Goal: Task Accomplishment & Management: Complete application form

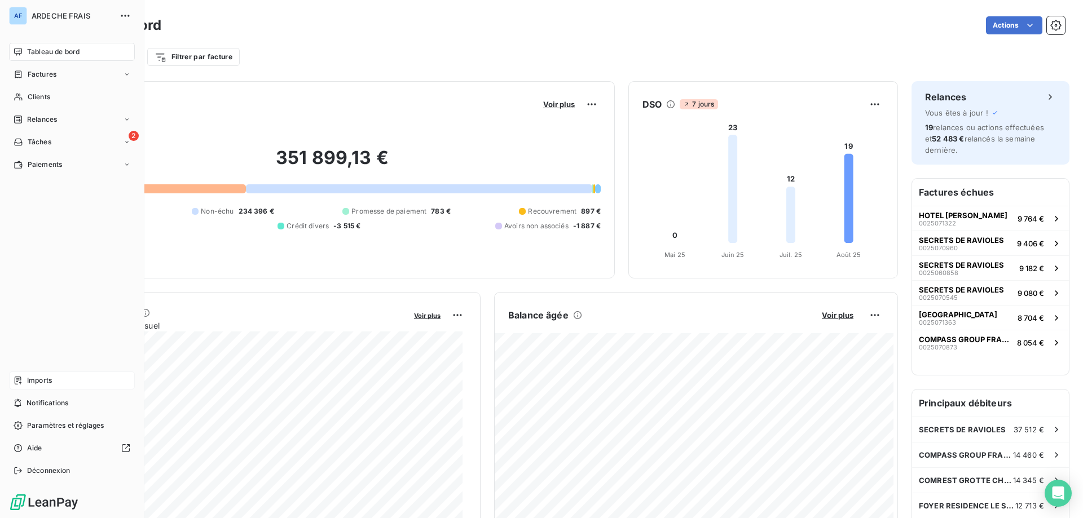
click at [42, 378] on span "Imports" at bounding box center [39, 381] width 25 height 10
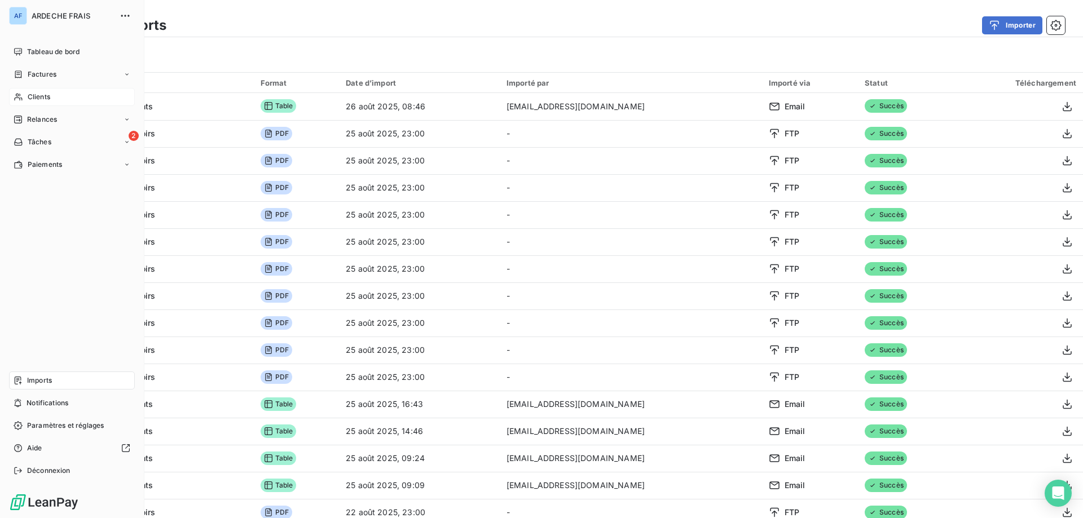
click at [50, 96] on div "Clients" at bounding box center [72, 97] width 126 height 18
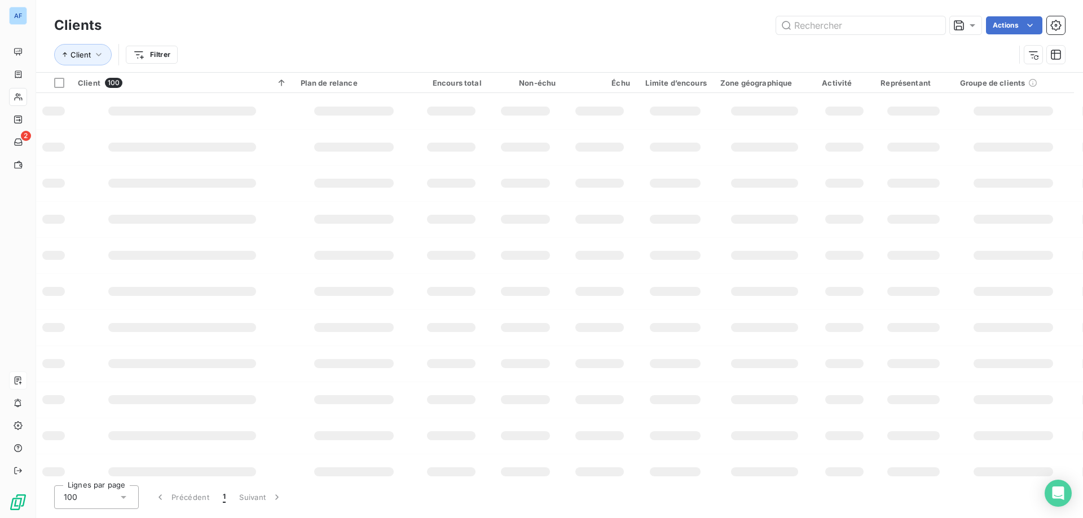
click at [117, 503] on div "100" at bounding box center [96, 498] width 85 height 24
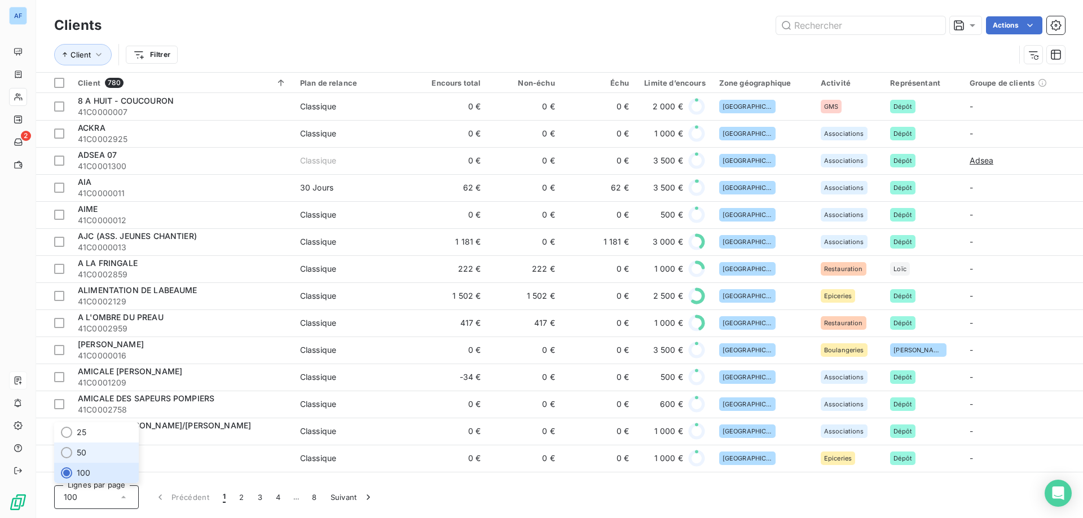
click at [109, 454] on li "50" at bounding box center [96, 453] width 85 height 20
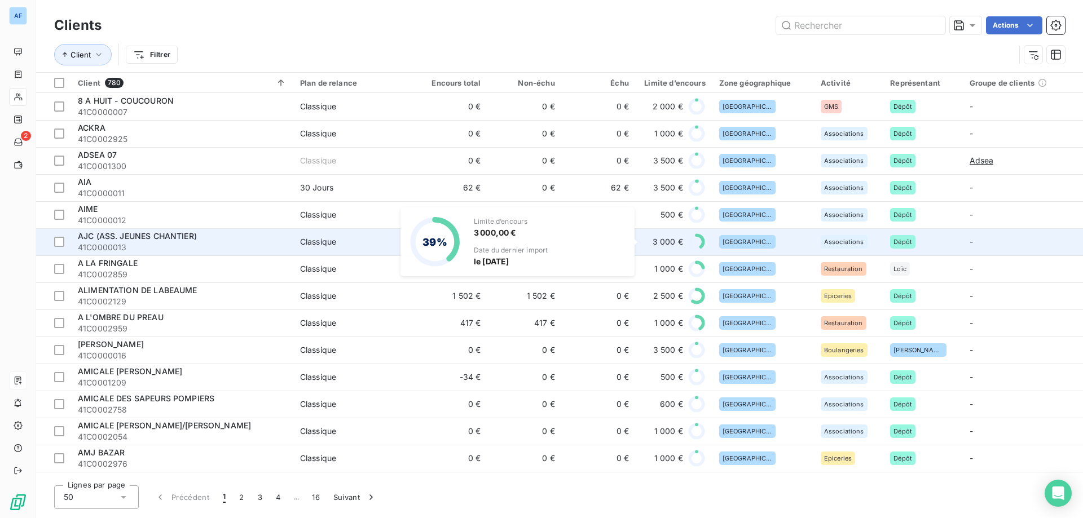
click at [646, 234] on div "3 000 €" at bounding box center [674, 242] width 63 height 18
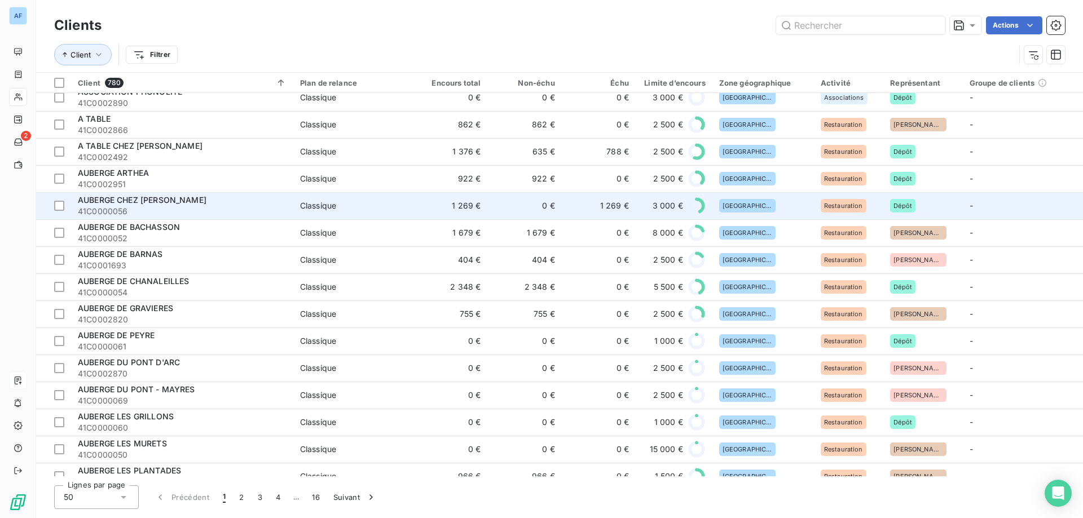
scroll to position [971, 0]
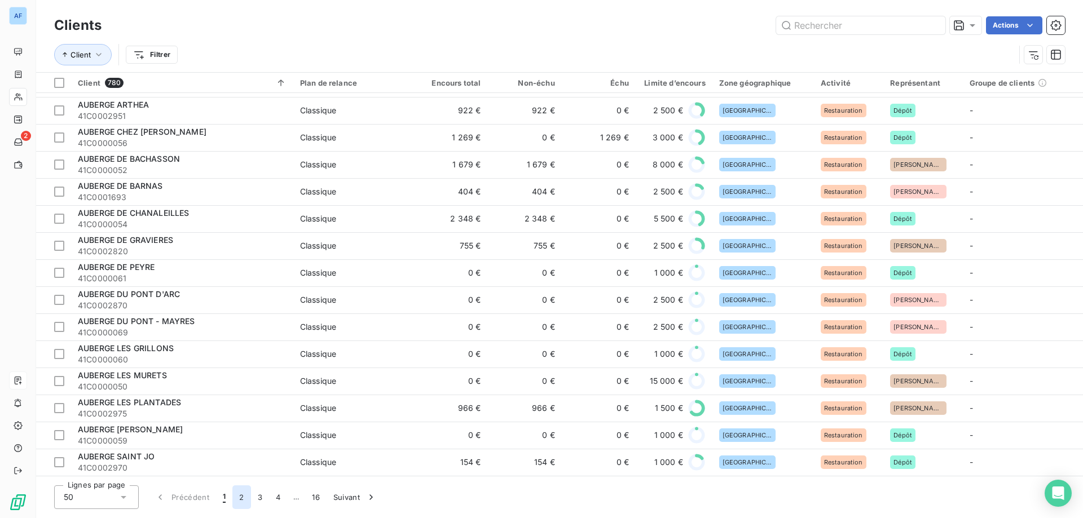
click at [238, 495] on button "2" at bounding box center [241, 498] width 18 height 24
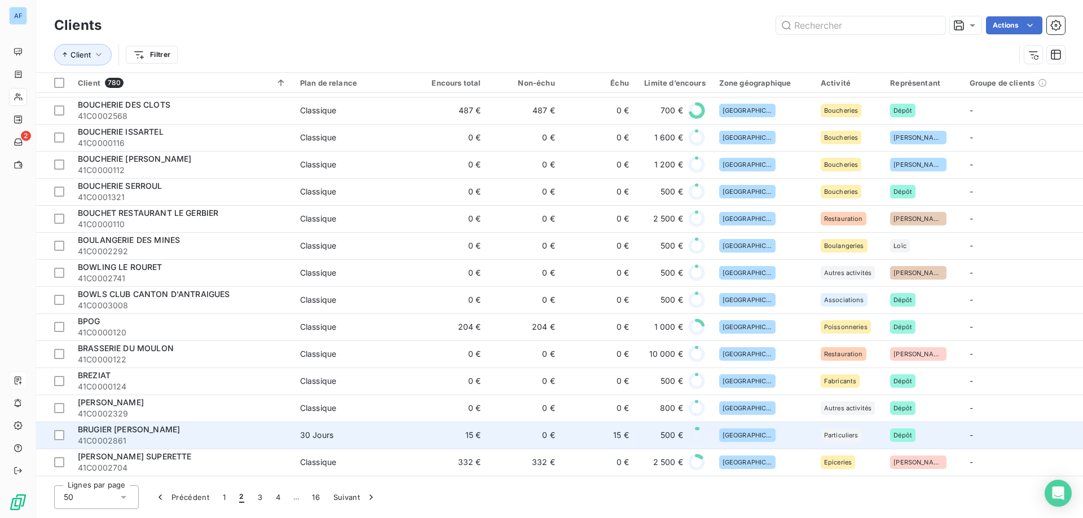
click at [540, 432] on td "0 €" at bounding box center [524, 435] width 74 height 27
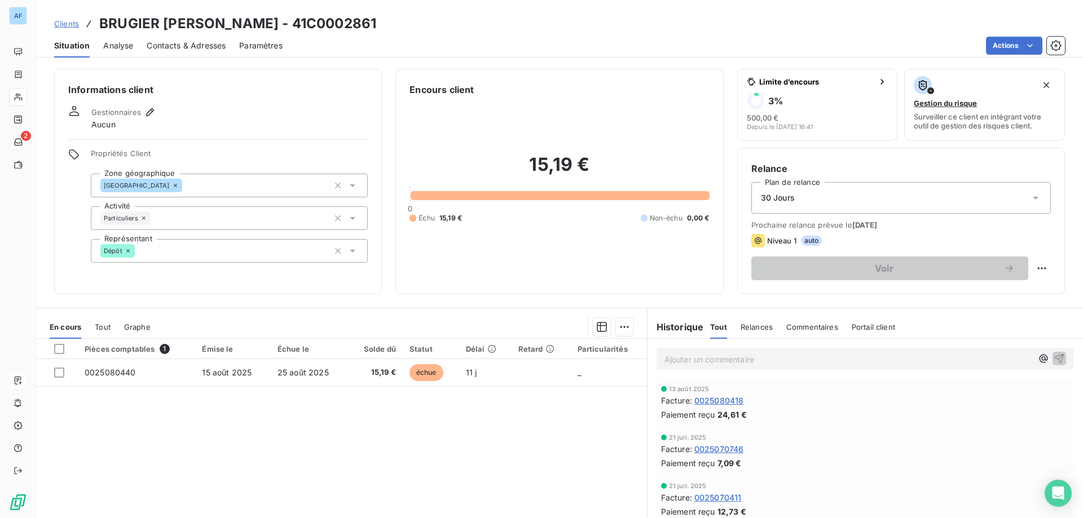
click at [73, 27] on span "Clients" at bounding box center [66, 23] width 25 height 9
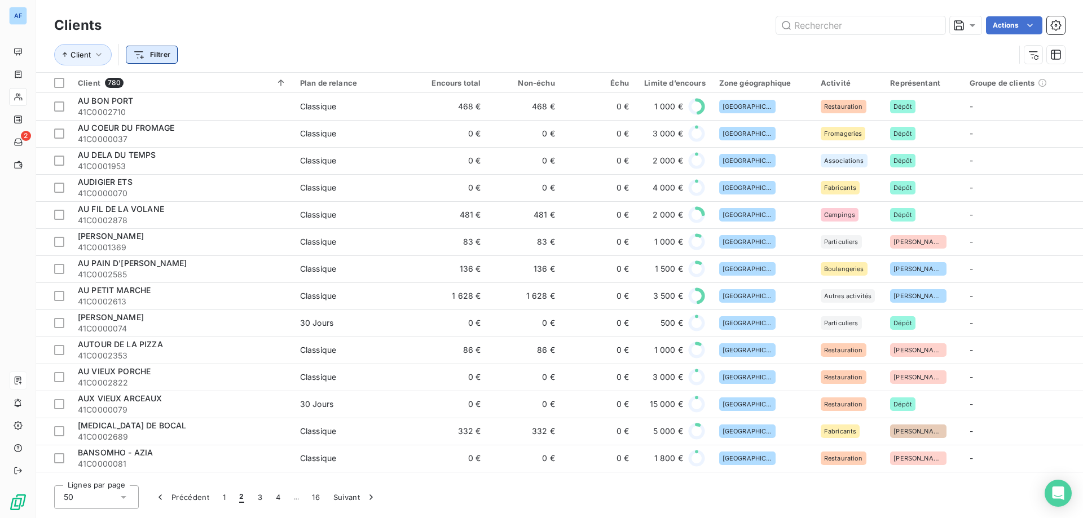
click at [147, 55] on html "AF 2 Clients Actions Client Filtrer Client 780 Plan de relance Encours total No…" at bounding box center [541, 259] width 1083 height 518
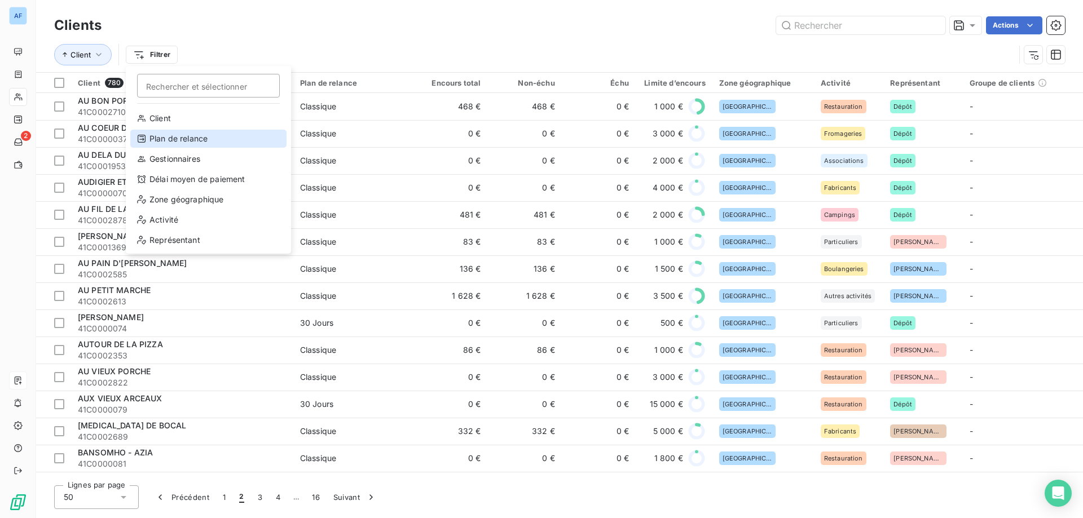
click at [184, 137] on div "Plan de relance" at bounding box center [208, 139] width 156 height 18
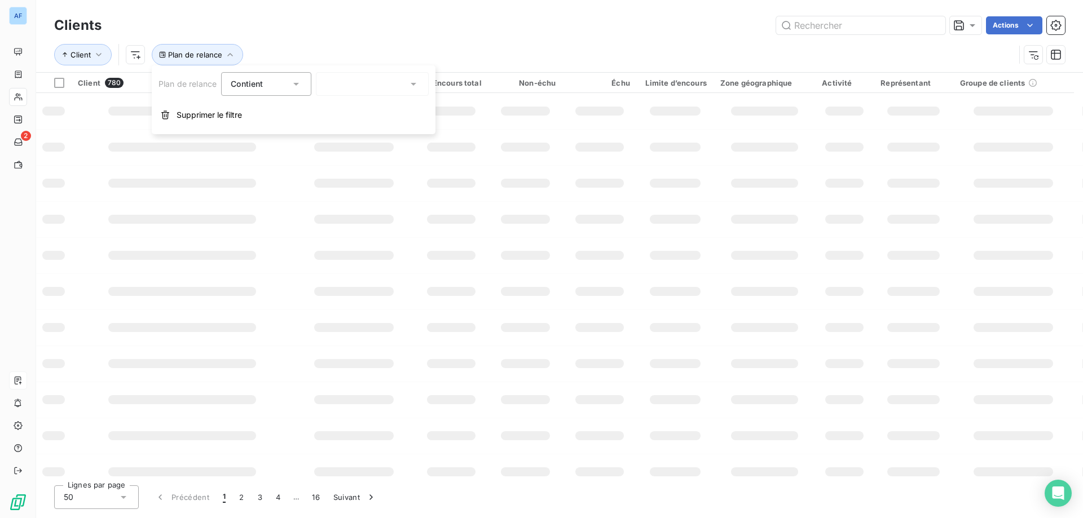
click at [356, 85] on div at bounding box center [372, 84] width 113 height 24
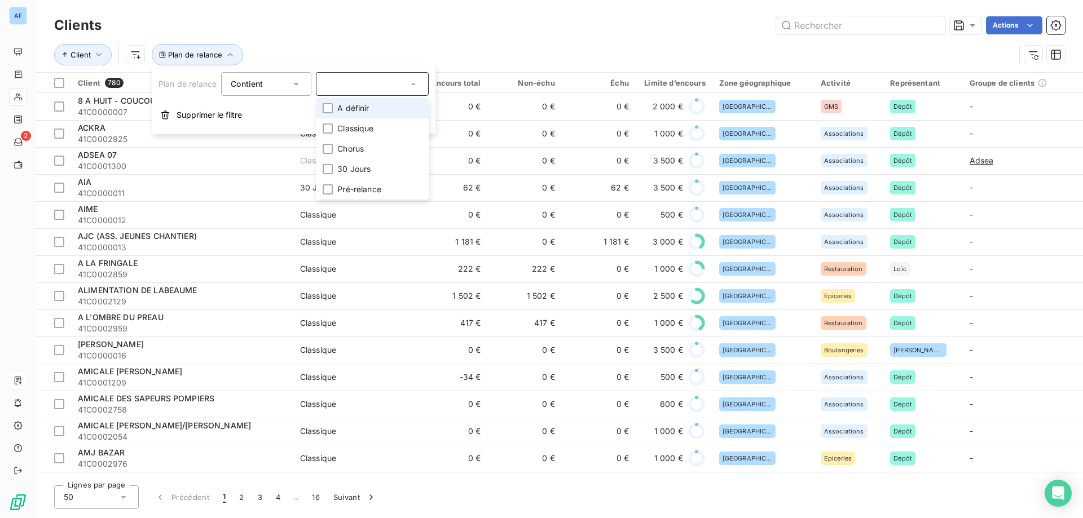
click at [337, 112] on span "A définir" at bounding box center [353, 108] width 32 height 11
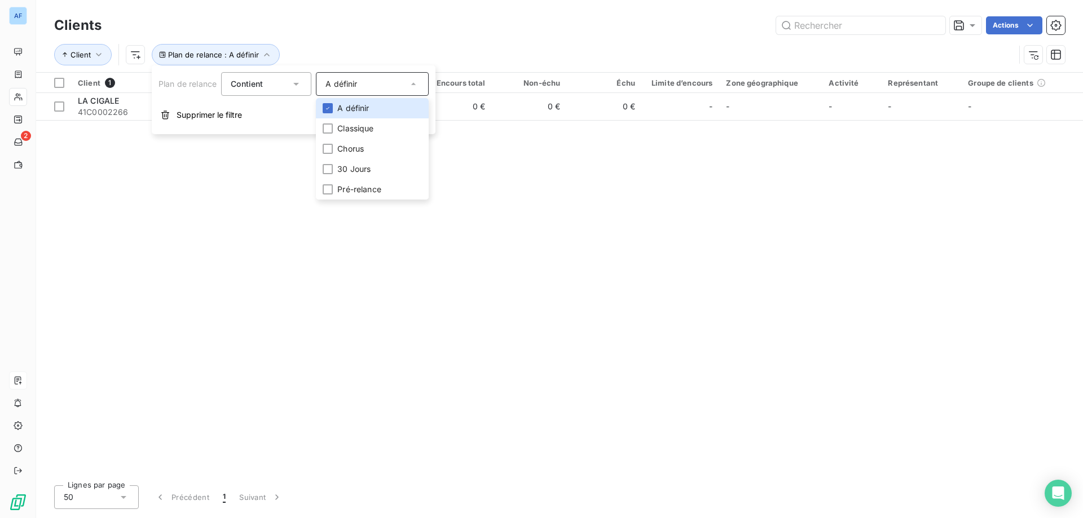
click at [450, 52] on div "Client Plan de relance : A définir" at bounding box center [534, 54] width 961 height 21
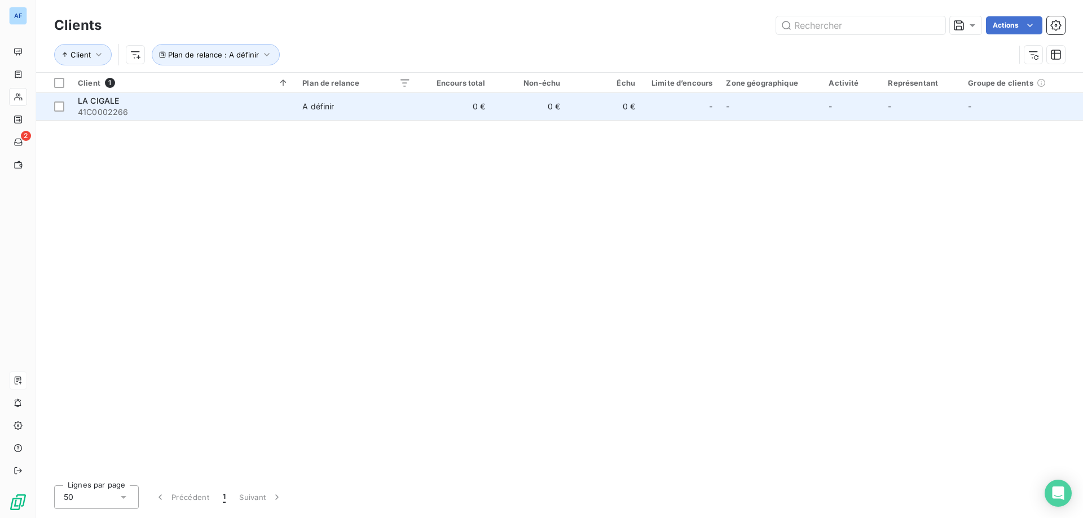
click at [180, 111] on span "41C0002266" at bounding box center [183, 112] width 211 height 11
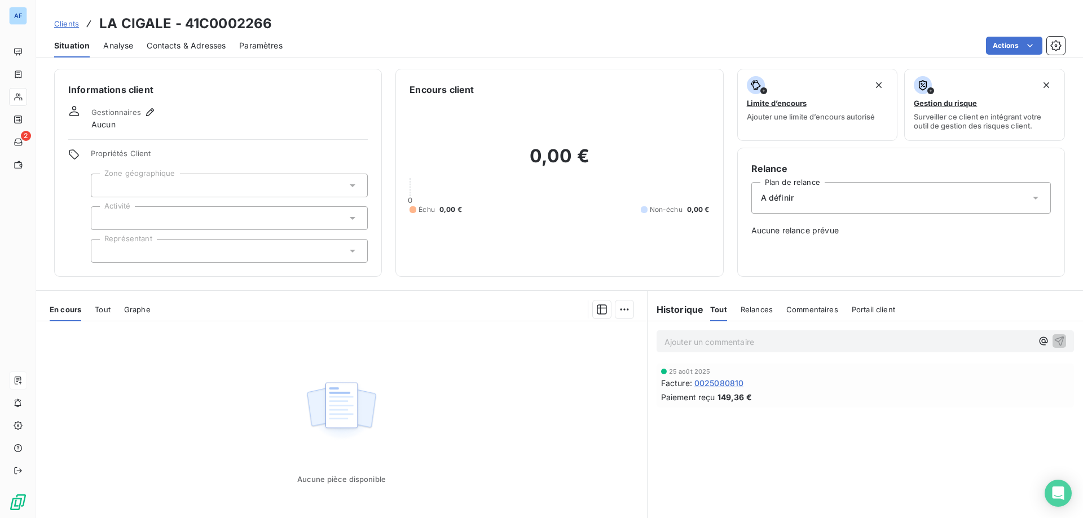
click at [166, 177] on div at bounding box center [229, 186] width 277 height 24
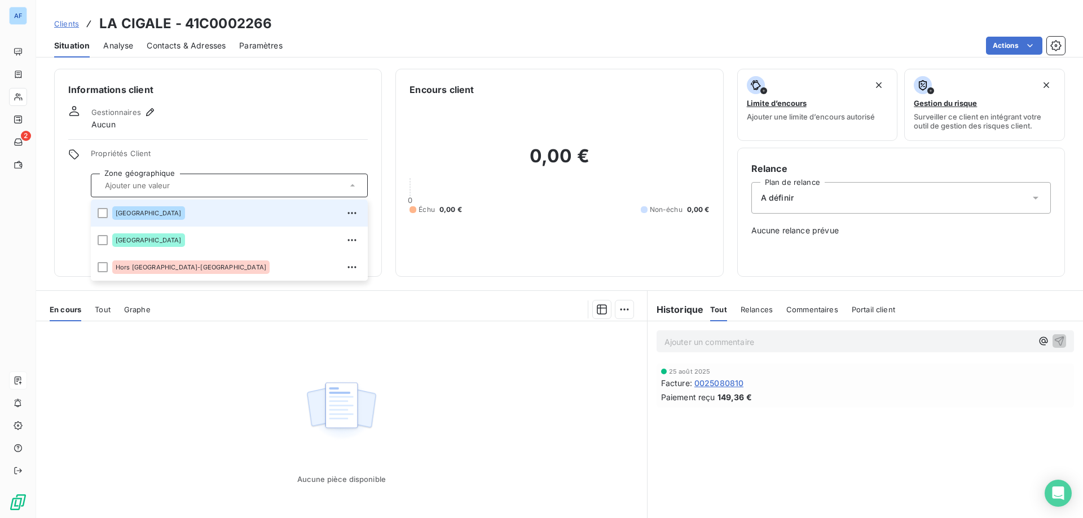
drag, startPoint x: 154, startPoint y: 216, endPoint x: 166, endPoint y: 199, distance: 20.7
click at [153, 216] on div "[GEOGRAPHIC_DATA]" at bounding box center [236, 213] width 249 height 18
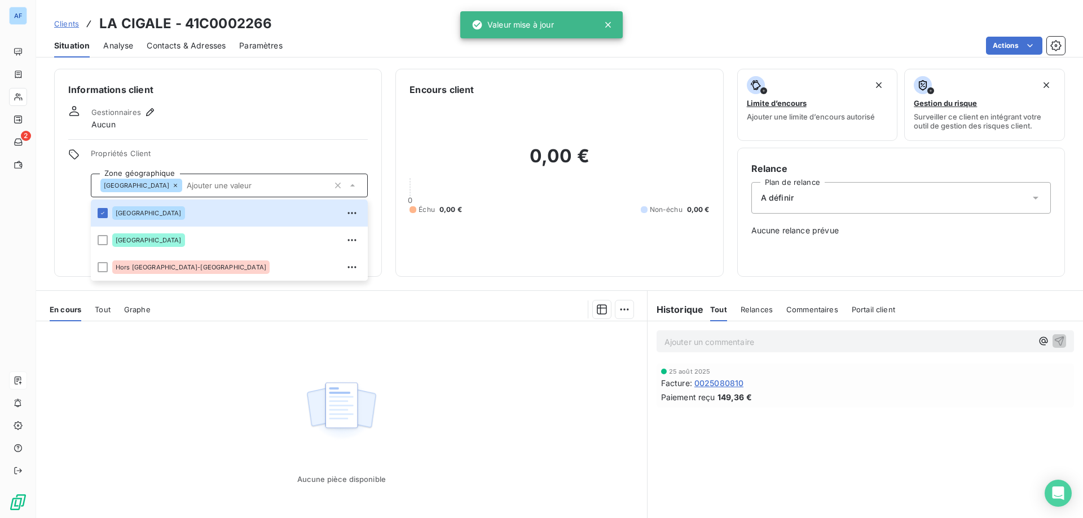
click at [208, 149] on span "Propriétés Client" at bounding box center [229, 157] width 277 height 16
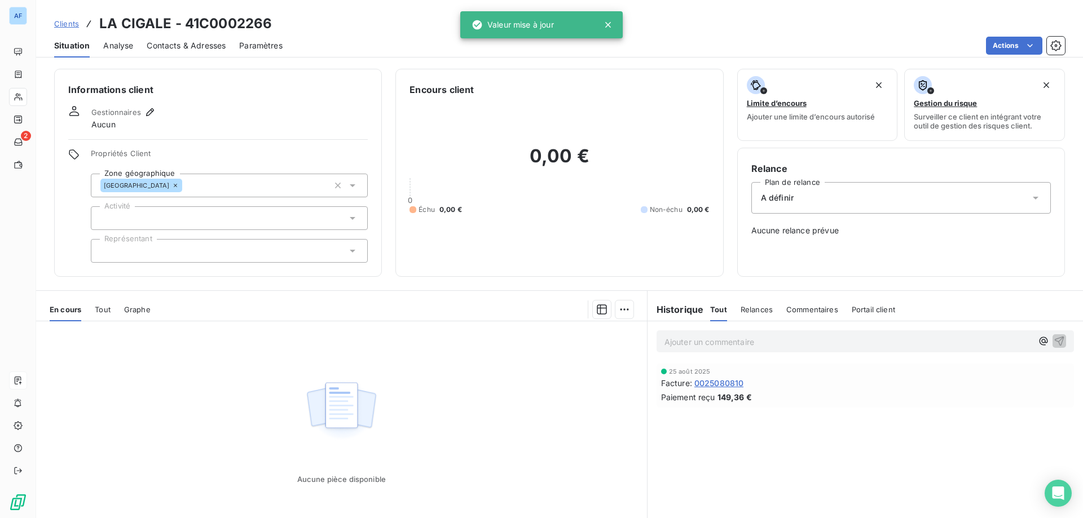
click at [186, 199] on div "Propriétés Client Zone géographique Ardèche Activité Représentant" at bounding box center [229, 206] width 277 height 114
click at [177, 225] on div at bounding box center [229, 218] width 277 height 24
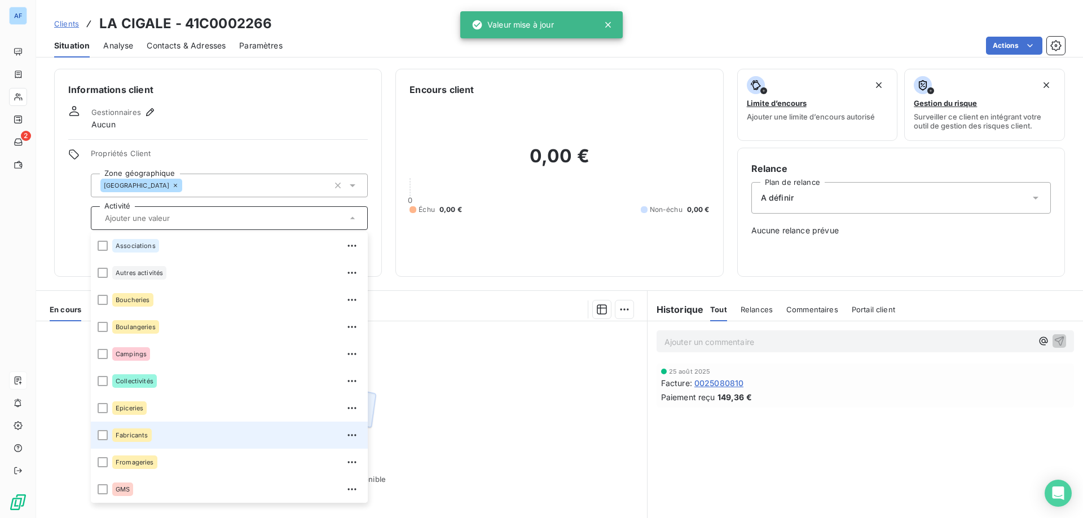
scroll to position [54, 0]
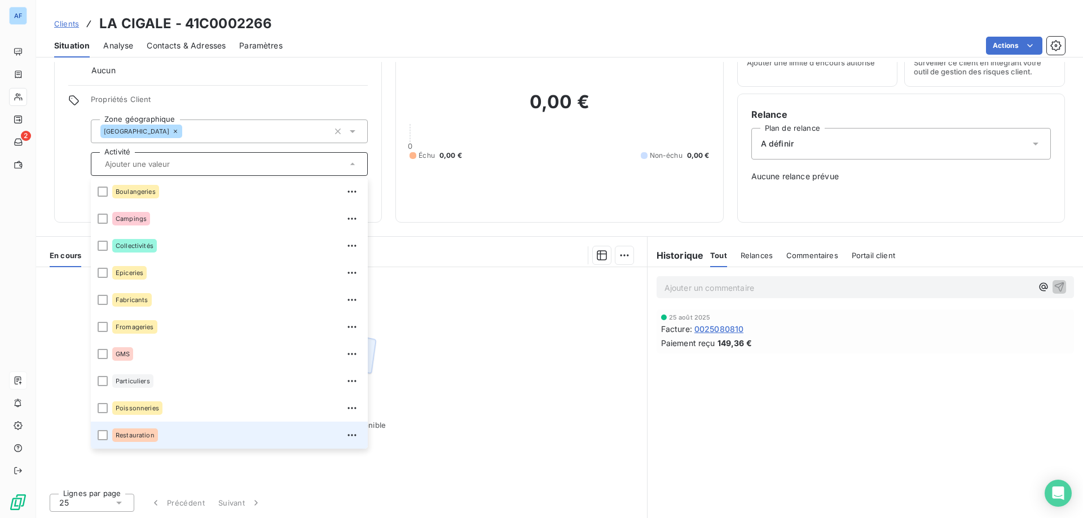
click at [183, 429] on div "Restauration" at bounding box center [236, 435] width 249 height 18
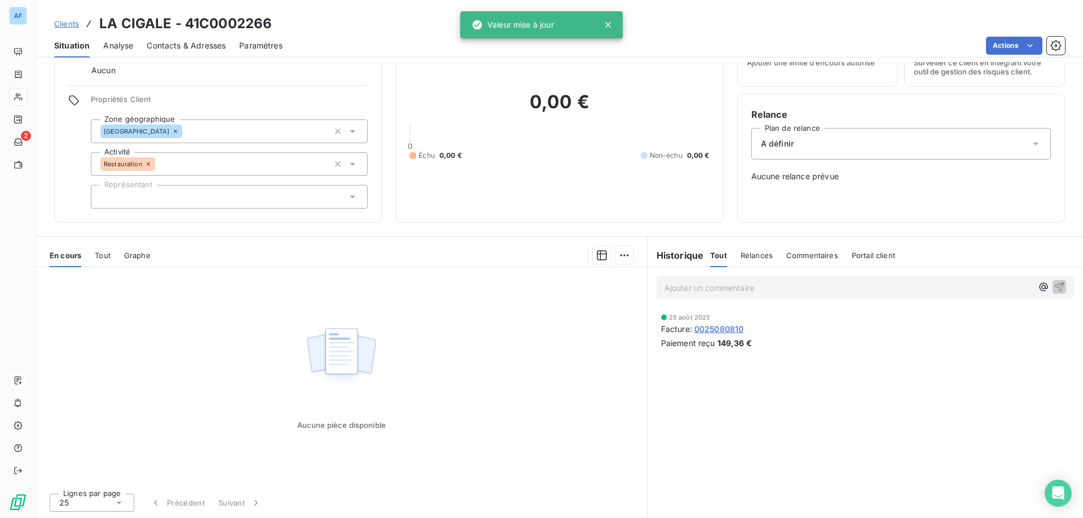
click at [212, 479] on div "Aucune pièce disponible" at bounding box center [341, 375] width 611 height 217
click at [168, 192] on div at bounding box center [229, 197] width 277 height 24
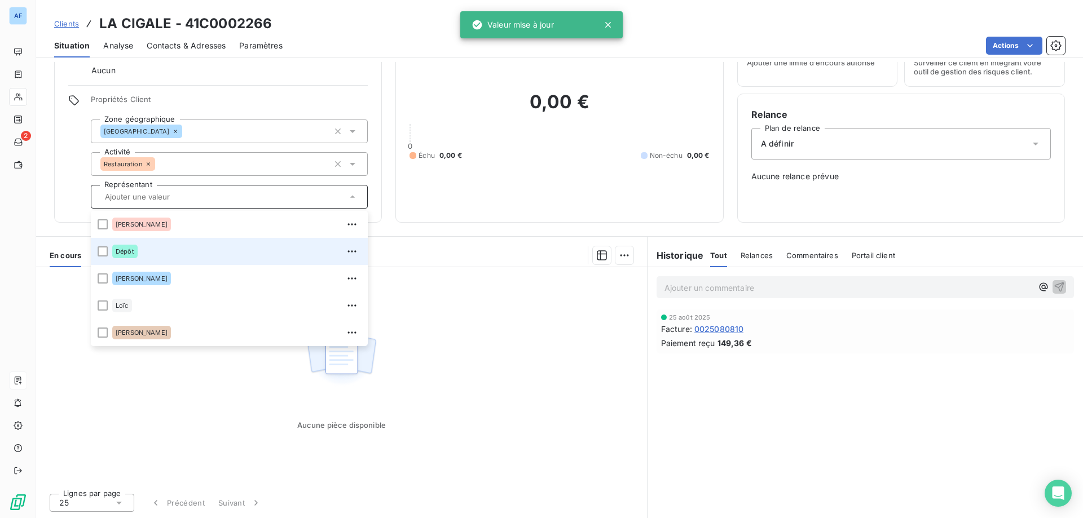
drag, startPoint x: 153, startPoint y: 247, endPoint x: 162, endPoint y: 249, distance: 8.8
click at [154, 247] on div "Dépôt" at bounding box center [236, 252] width 249 height 18
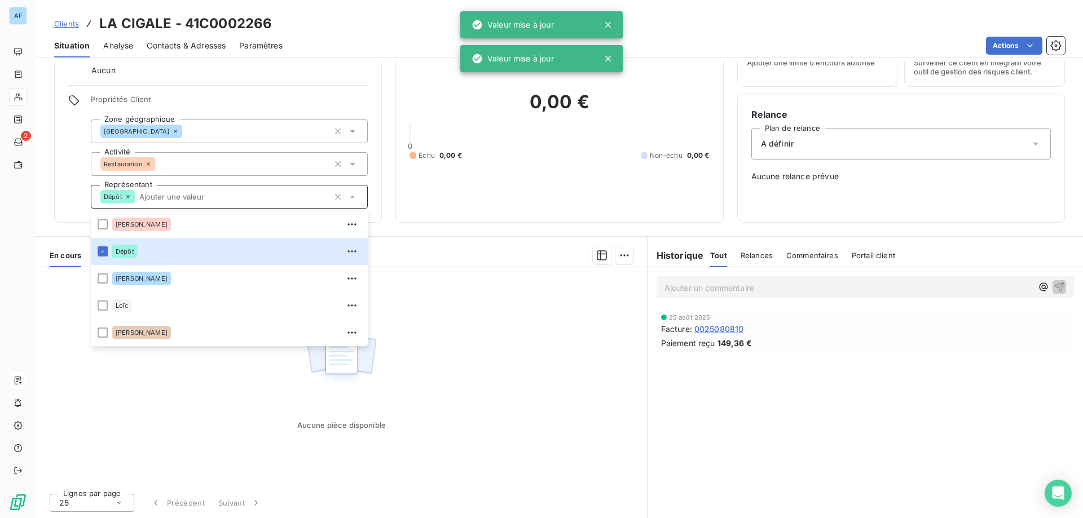
click at [503, 450] on div "Aucune pièce disponible" at bounding box center [341, 375] width 611 height 217
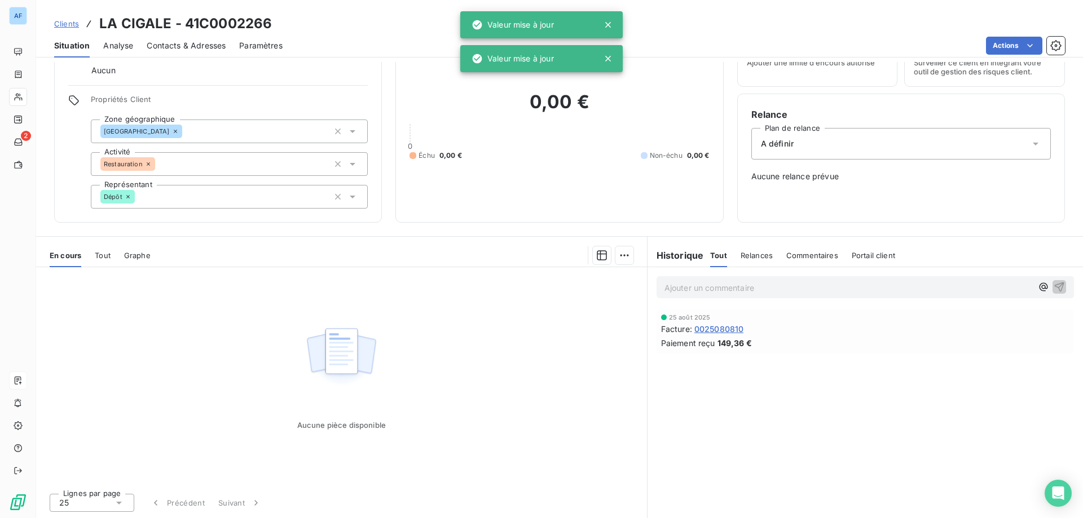
scroll to position [0, 0]
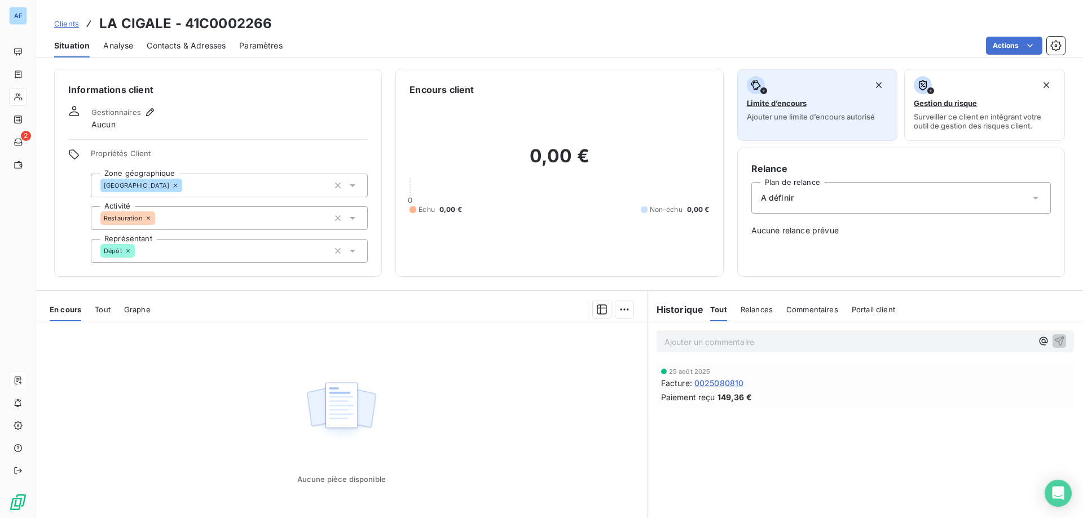
click at [786, 82] on div "button" at bounding box center [818, 85] width 142 height 18
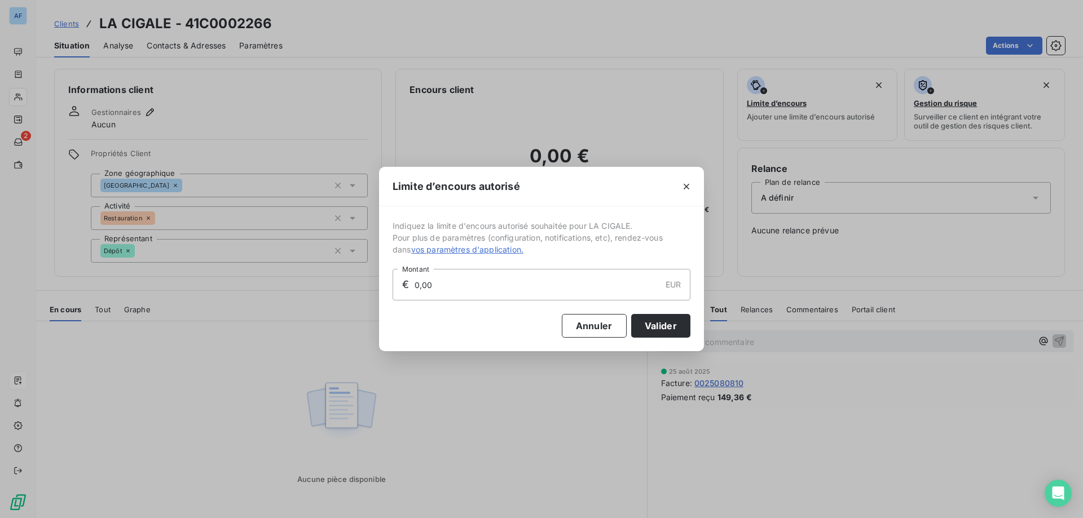
drag, startPoint x: 524, startPoint y: 275, endPoint x: 334, endPoint y: 292, distance: 190.9
click at [349, 291] on div "Limite d’encours autorisé Indiquez la limite d'encours autorisé souhaitée pour …" at bounding box center [541, 259] width 1083 height 518
drag, startPoint x: 465, startPoint y: 295, endPoint x: 54, endPoint y: 265, distance: 412.4
click at [92, 269] on div "Limite d’encours autorisé Indiquez la limite d'encours autorisé souhaitée pour …" at bounding box center [541, 259] width 1083 height 518
type input "1 000,00"
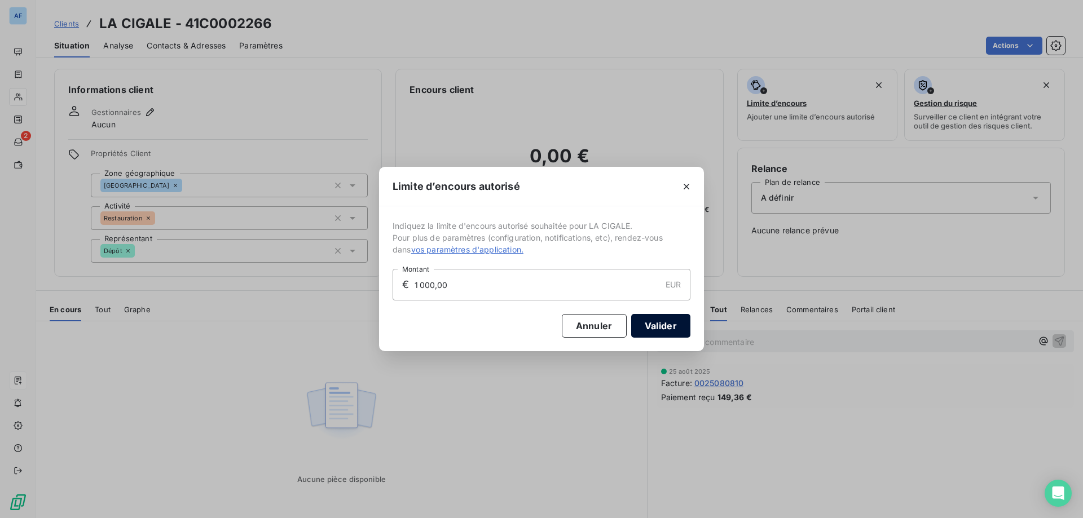
click at [645, 324] on button "Valider" at bounding box center [660, 326] width 59 height 24
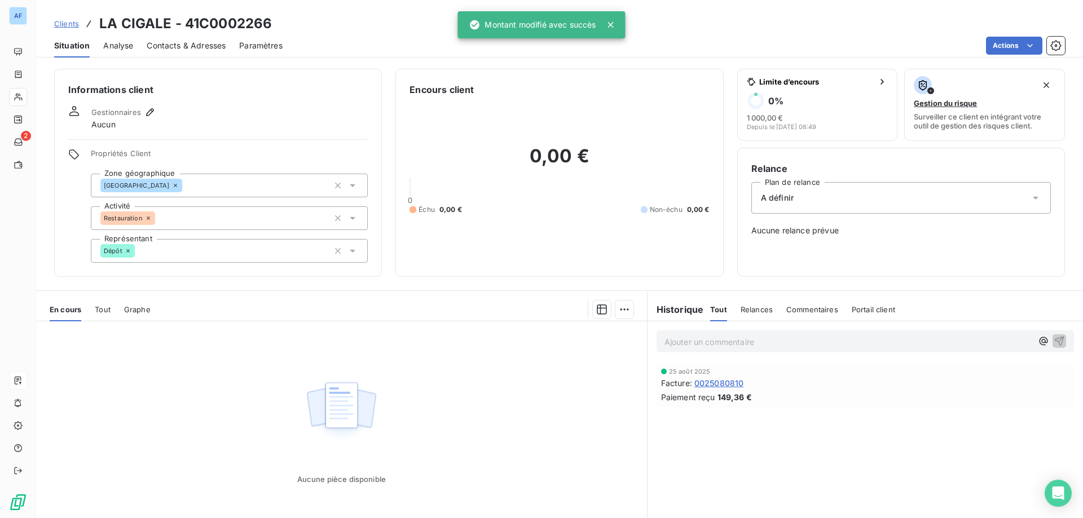
click at [813, 197] on div "A définir" at bounding box center [901, 198] width 300 height 32
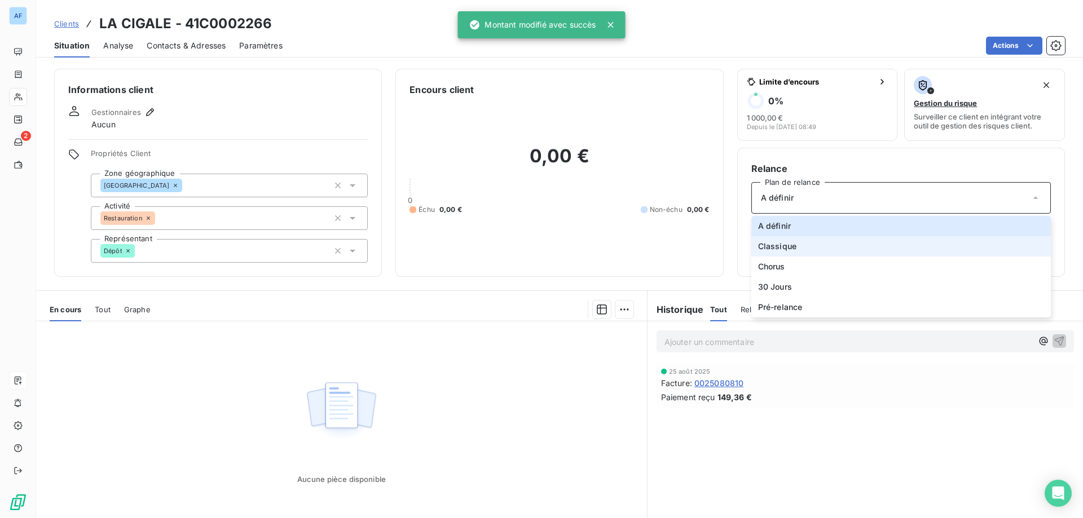
click at [798, 243] on li "Classique" at bounding box center [901, 246] width 300 height 20
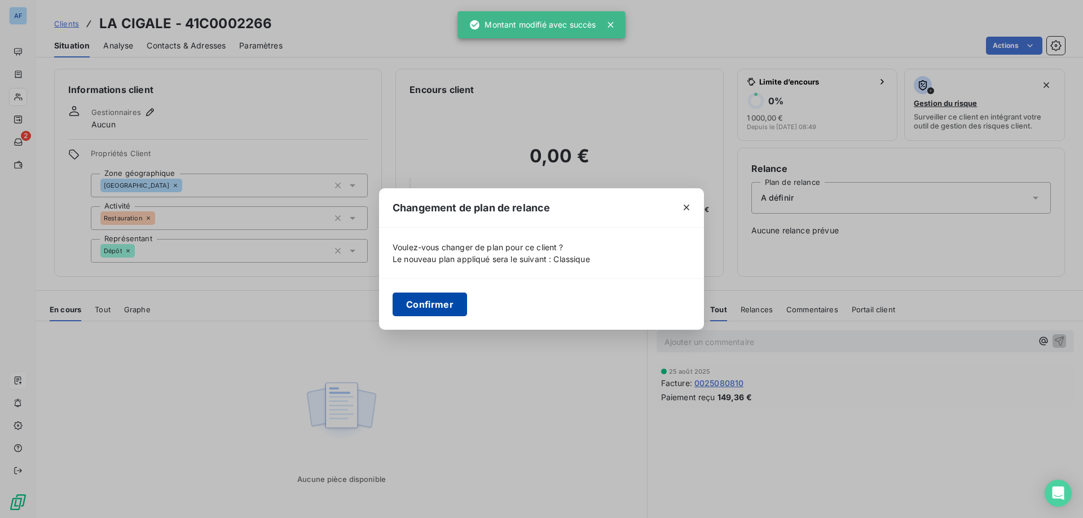
click at [436, 309] on button "Confirmer" at bounding box center [430, 305] width 74 height 24
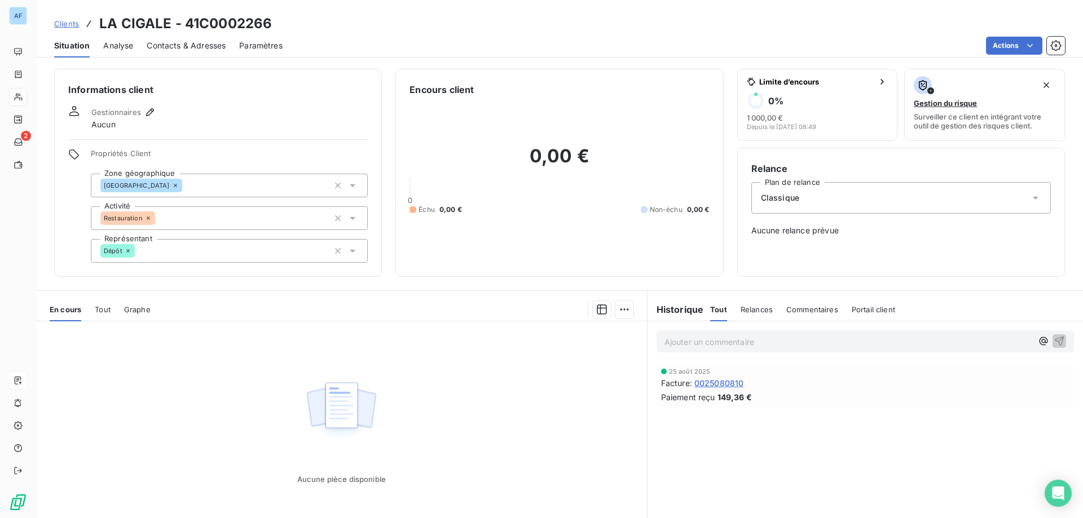
click at [116, 49] on span "Analyse" at bounding box center [118, 45] width 30 height 11
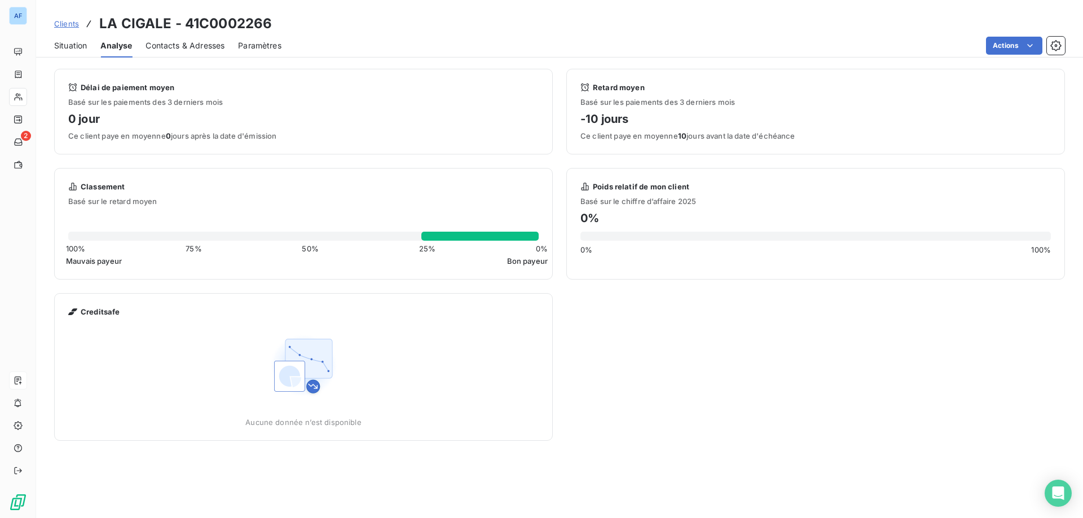
click at [188, 46] on span "Contacts & Adresses" at bounding box center [185, 45] width 79 height 11
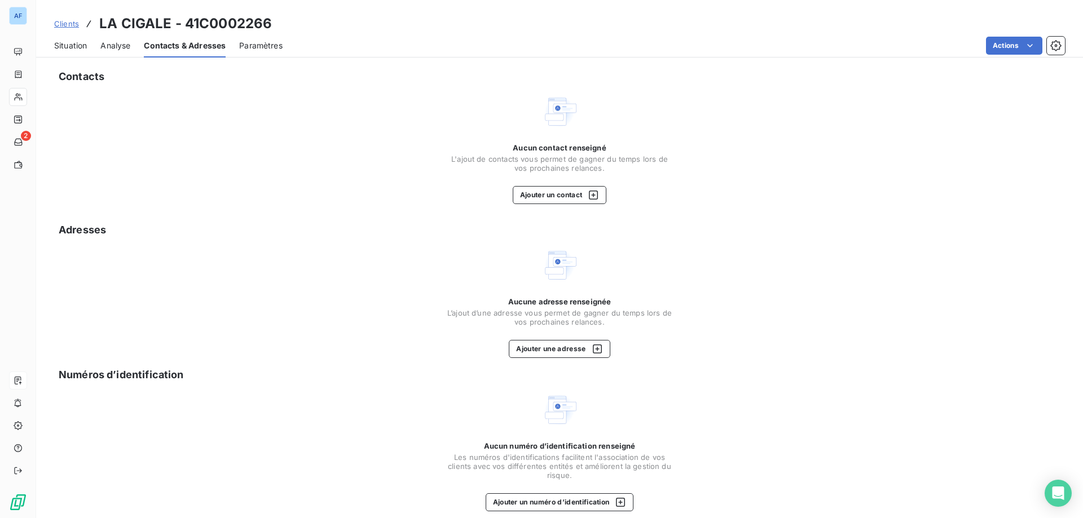
click at [551, 205] on div "Contacts Aucun contact renseigné L'ajout de contacts vous permet de gagner du t…" at bounding box center [559, 296] width 1047 height 468
click at [563, 197] on button "Ajouter un contact" at bounding box center [560, 195] width 94 height 18
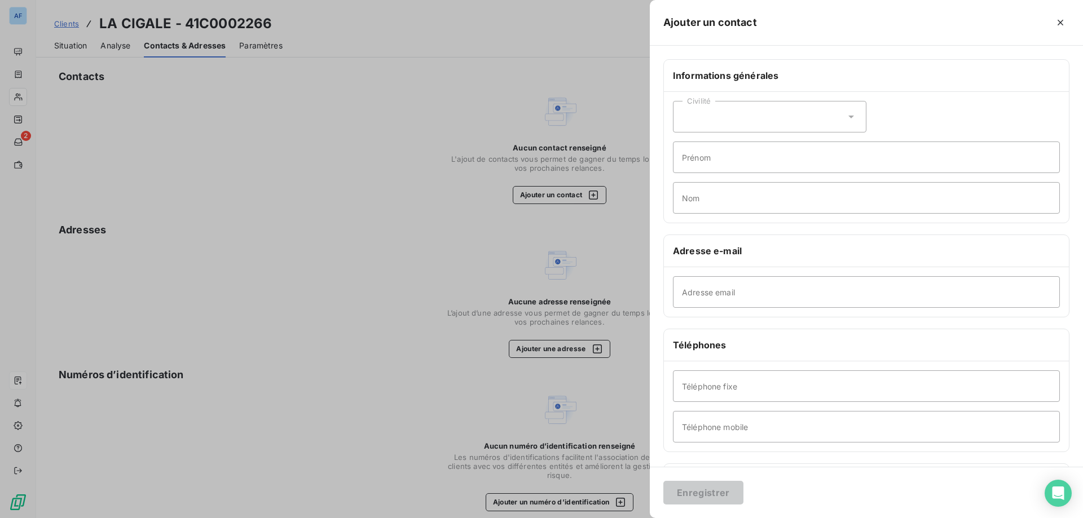
click at [746, 116] on div "Civilité" at bounding box center [769, 117] width 193 height 32
click at [733, 163] on li "Monsieur" at bounding box center [769, 165] width 193 height 20
click at [734, 164] on input "Prénom" at bounding box center [866, 158] width 387 height 32
type input "c"
type input "C"
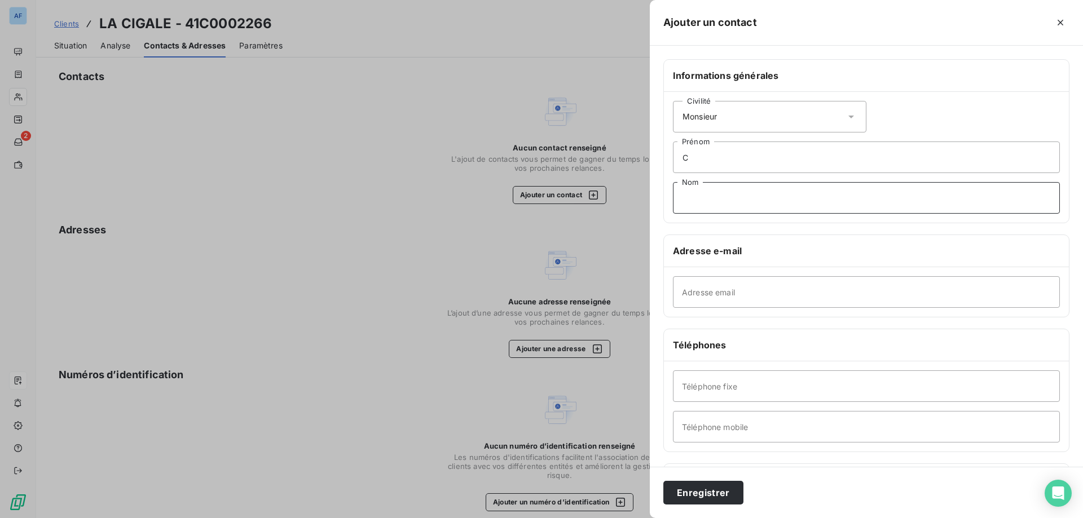
type input "é"
click at [734, 164] on input "C" at bounding box center [866, 158] width 387 height 32
type input "[PERSON_NAME]"
paste input "MASIA"
type input "MASIA"
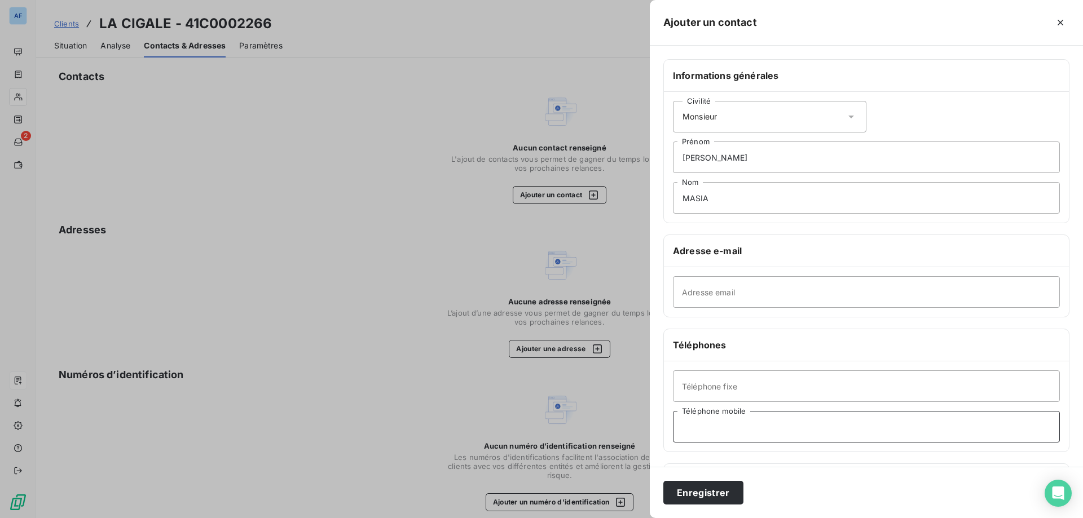
click at [725, 434] on input "Téléphone mobile" at bounding box center [866, 427] width 387 height 32
paste input "0641284948"
click at [693, 433] on input "0641284948" at bounding box center [866, 427] width 387 height 32
click at [704, 432] on input "06 41284948" at bounding box center [866, 427] width 387 height 32
click at [713, 430] on input "06 41 284948" at bounding box center [866, 427] width 387 height 32
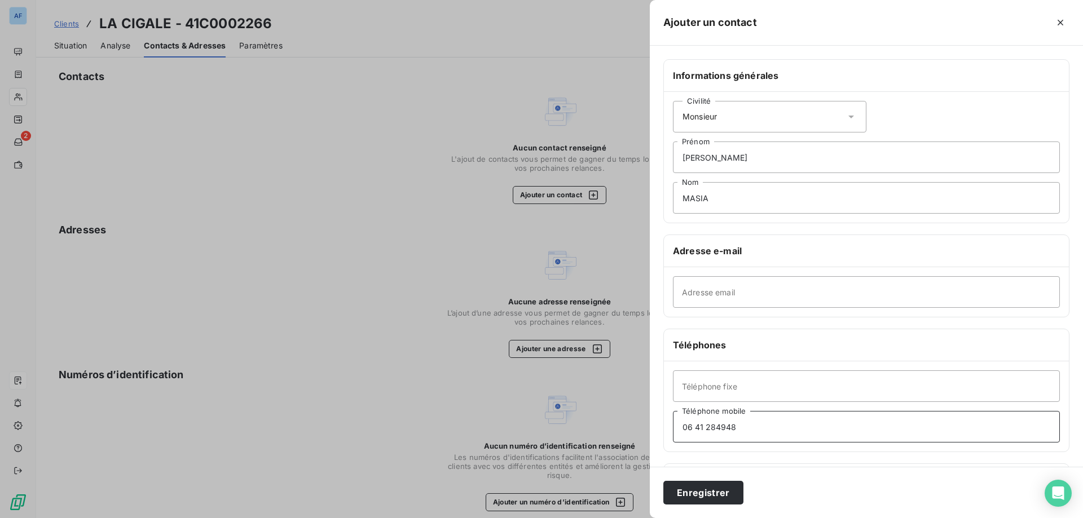
click at [718, 429] on input "06 41 284948" at bounding box center [866, 427] width 387 height 32
click at [731, 429] on input "06 41 28 4948" at bounding box center [866, 427] width 387 height 32
click at [728, 428] on input "06 41 28 4948" at bounding box center [866, 427] width 387 height 32
type input "06 41 28 49 48"
click at [719, 493] on button "Enregistrer" at bounding box center [703, 493] width 80 height 24
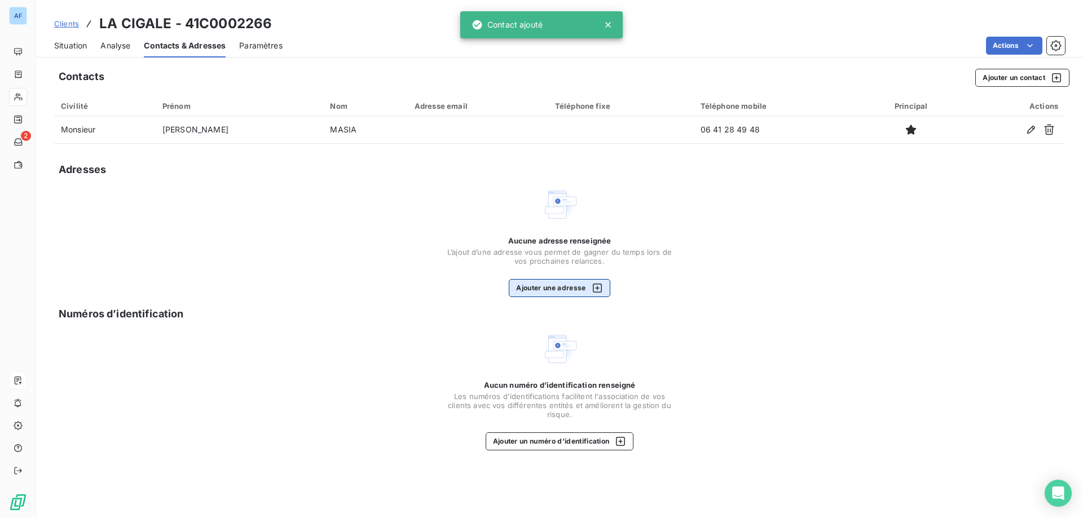
click at [578, 287] on button "Ajouter une adresse" at bounding box center [559, 288] width 101 height 18
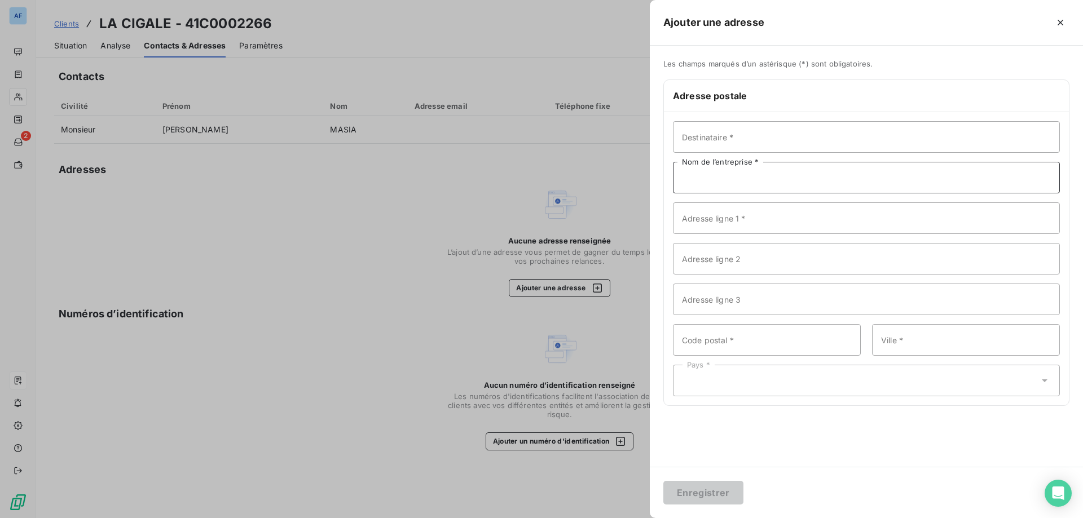
click at [750, 177] on input "Nom de l’entreprise *" at bounding box center [866, 178] width 387 height 32
paste input "LA CIGALE"
type input "LA CIGALE"
click at [718, 144] on input "Destinataire *" at bounding box center [866, 137] width 387 height 32
paste input "[PERSON_NAME]"
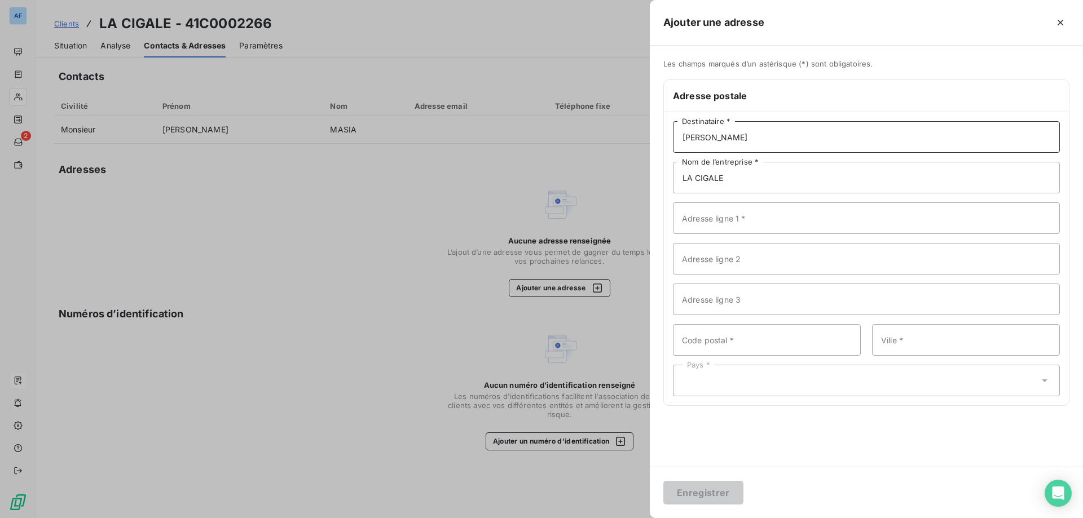
type input "[PERSON_NAME]"
click at [754, 213] on input "Adresse ligne 1 *" at bounding box center [866, 219] width 387 height 32
type input "9"
type input "LA TOUR DE PIZZ"
click at [754, 249] on input "Adresse ligne 2" at bounding box center [866, 259] width 387 height 32
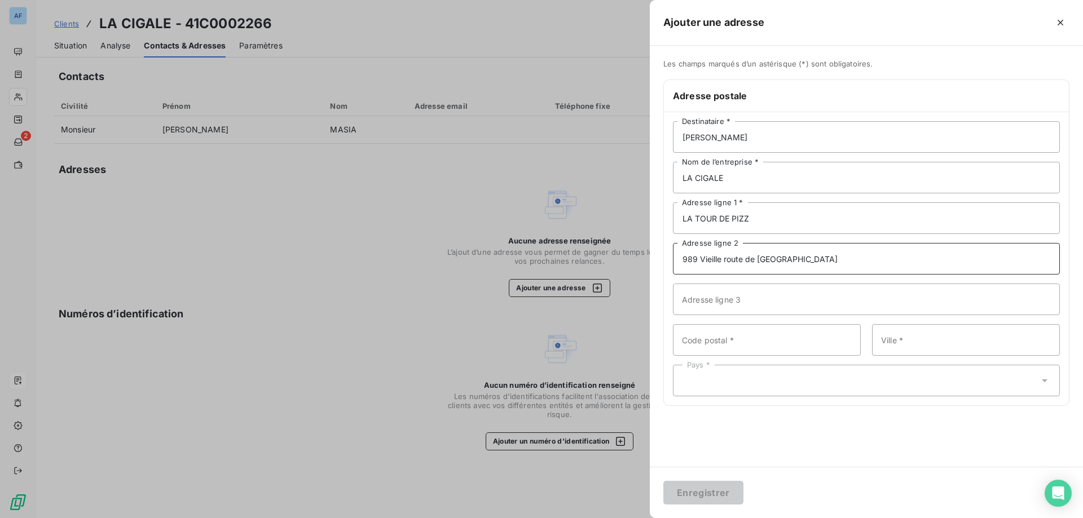
type input "989 Vieille route de [GEOGRAPHIC_DATA]"
click at [725, 348] on input "Code postal *" at bounding box center [767, 340] width 188 height 32
type input "07150"
paste input "VALLON [GEOGRAPHIC_DATA]"
type input "VALLON [GEOGRAPHIC_DATA]"
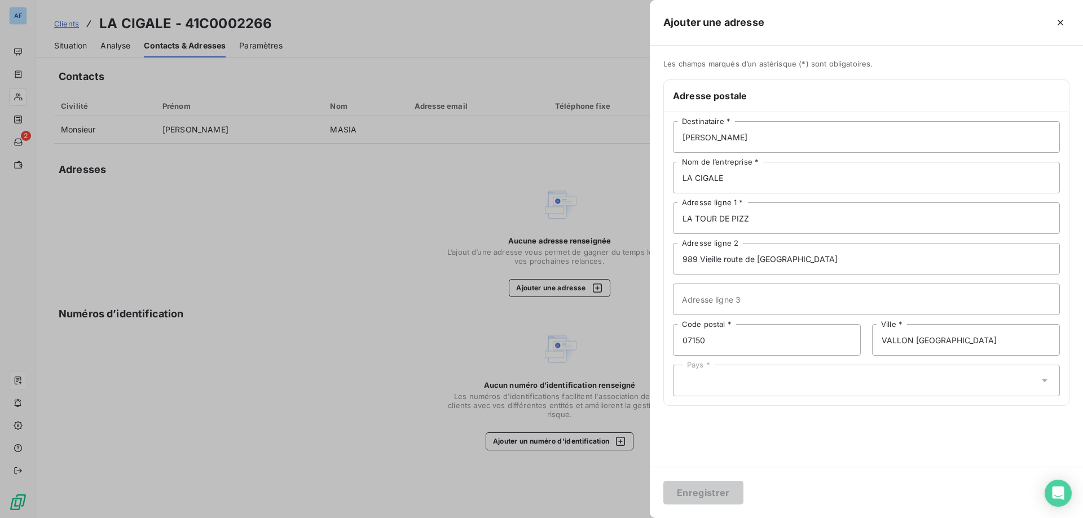
click at [733, 386] on div "Pays *" at bounding box center [866, 381] width 387 height 32
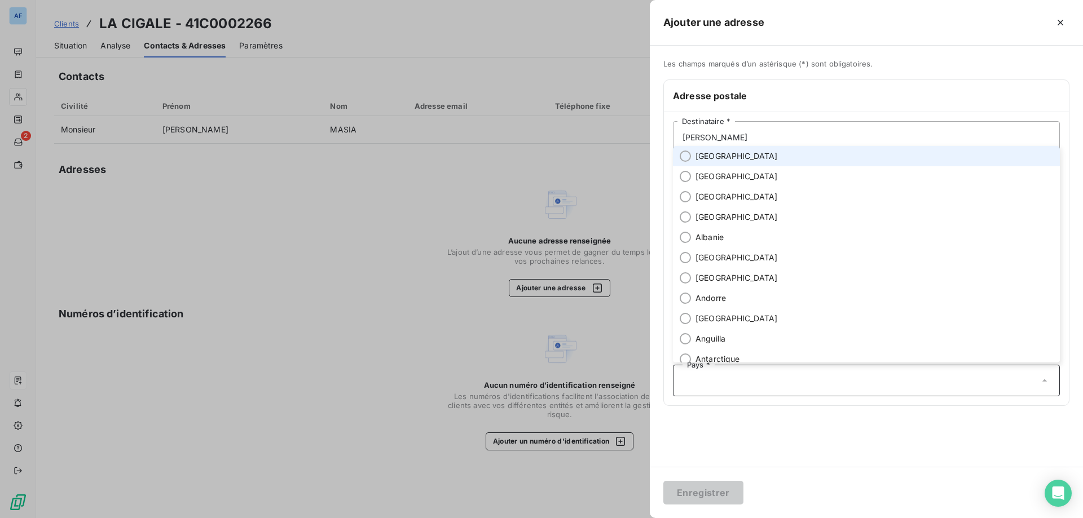
click at [727, 155] on li "[GEOGRAPHIC_DATA]" at bounding box center [866, 156] width 387 height 20
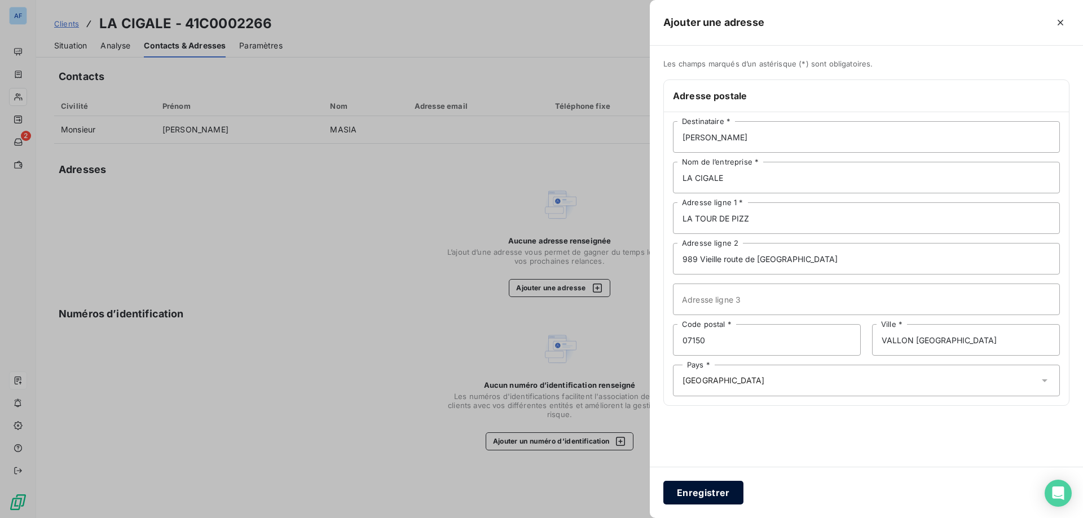
click at [714, 485] on button "Enregistrer" at bounding box center [703, 493] width 80 height 24
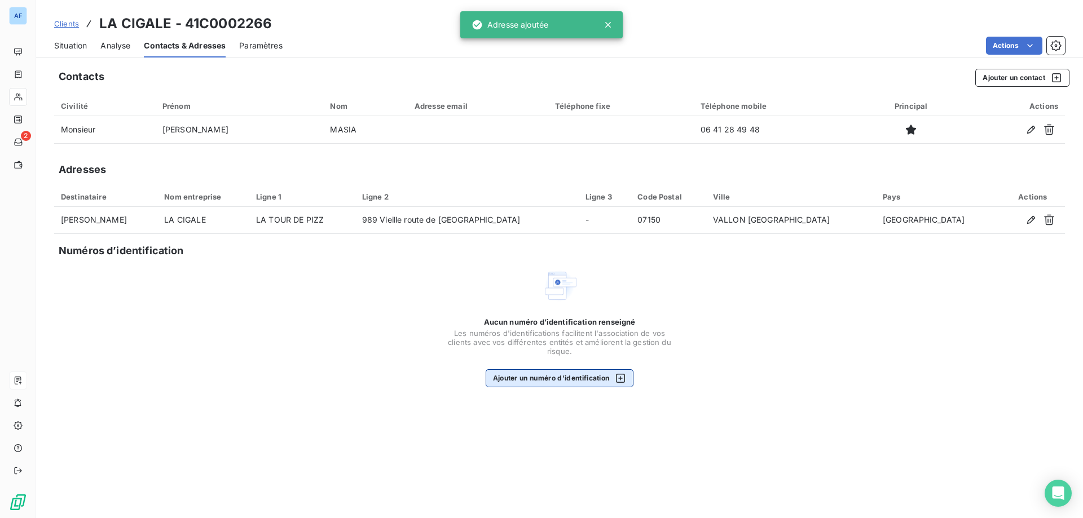
click at [601, 380] on button "Ajouter un numéro d’identification" at bounding box center [560, 379] width 148 height 18
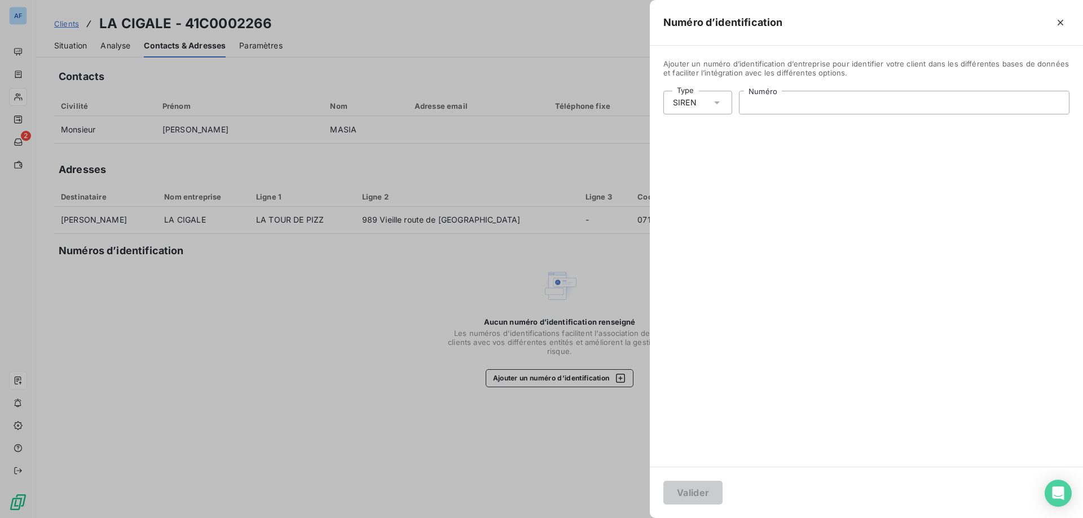
click at [818, 93] on input "Numéro" at bounding box center [904, 102] width 329 height 23
paste input "392 085 106"
type input "392 085 106"
click at [706, 488] on button "Valider" at bounding box center [692, 493] width 59 height 24
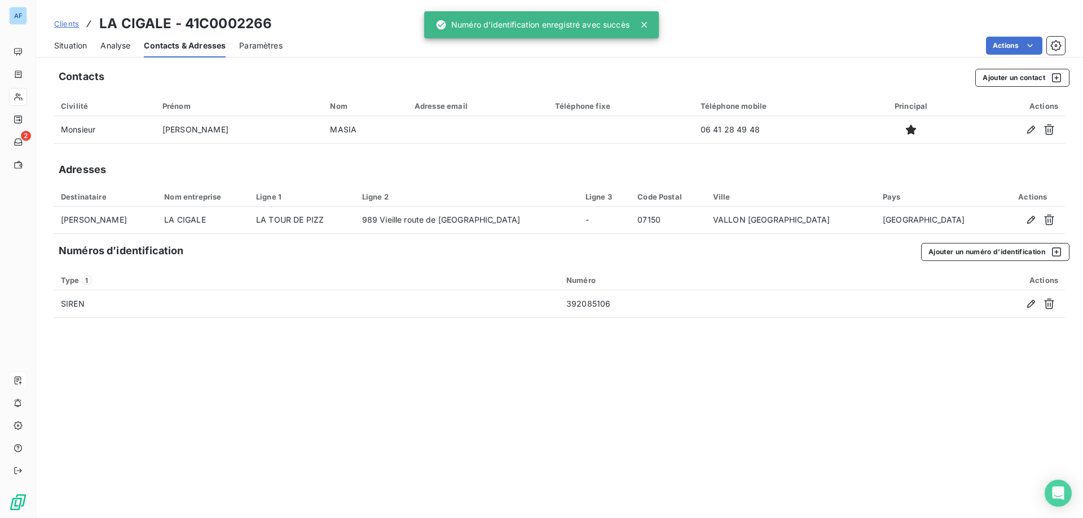
click at [81, 46] on span "Situation" at bounding box center [70, 45] width 33 height 11
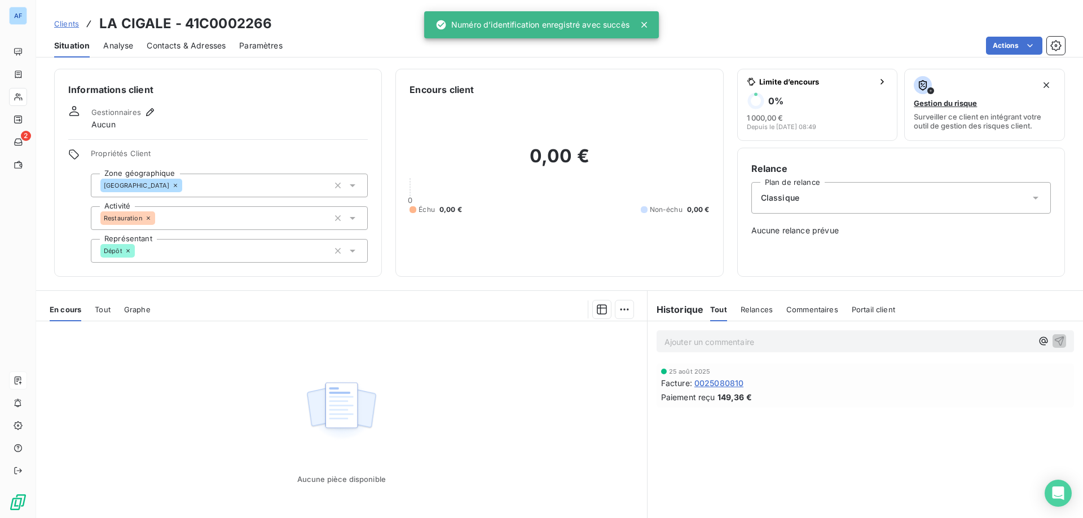
click at [71, 21] on span "Clients" at bounding box center [66, 23] width 25 height 9
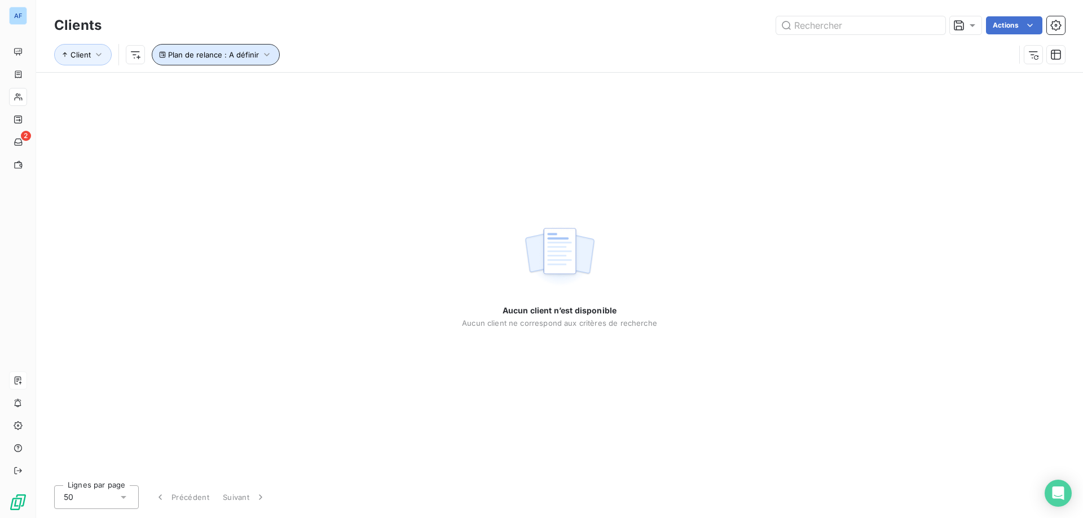
click at [249, 63] on button "Plan de relance : A définir" at bounding box center [216, 54] width 128 height 21
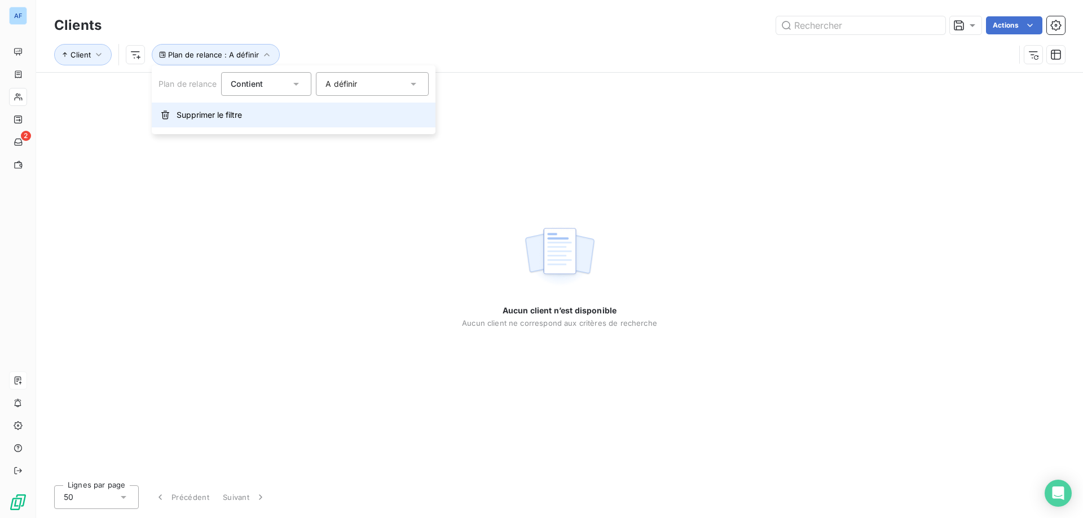
click at [195, 114] on span "Supprimer le filtre" at bounding box center [209, 114] width 65 height 11
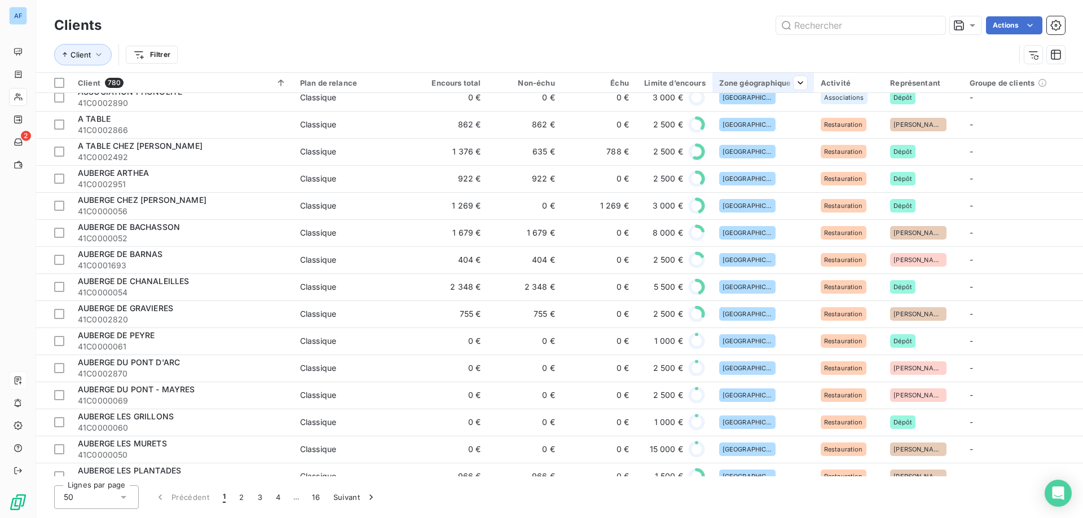
scroll to position [971, 0]
